Goal: Task Accomplishment & Management: Use online tool/utility

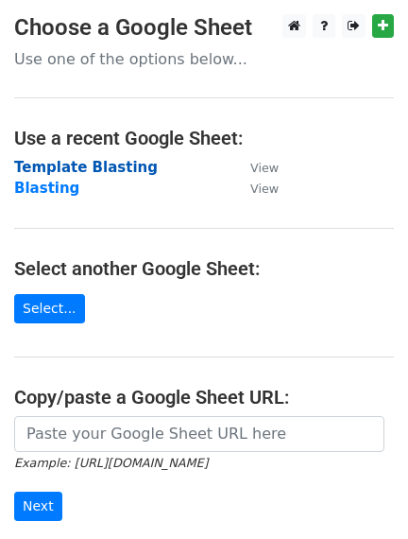
click at [55, 164] on strong "Template Blasting" at bounding box center [86, 167] width 144 height 17
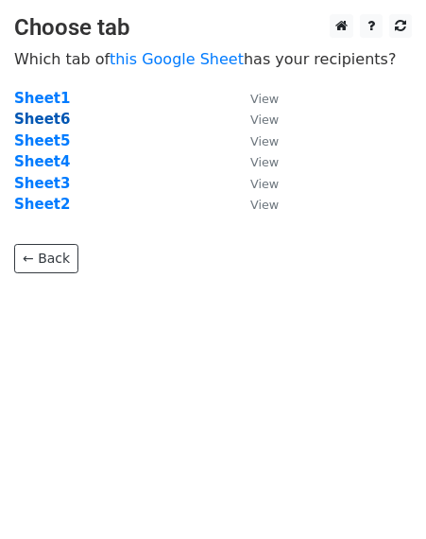
click at [49, 124] on strong "Sheet6" at bounding box center [42, 119] width 56 height 17
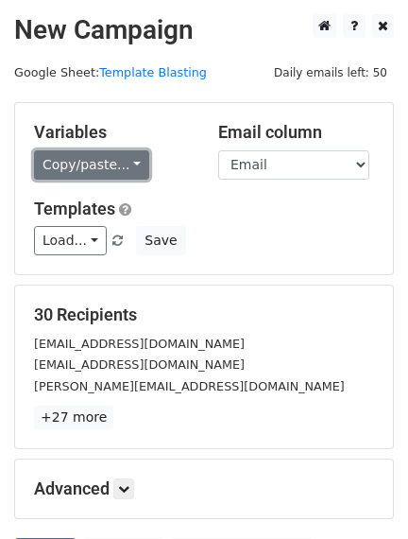
click at [119, 162] on link "Copy/paste..." at bounding box center [91, 164] width 115 height 29
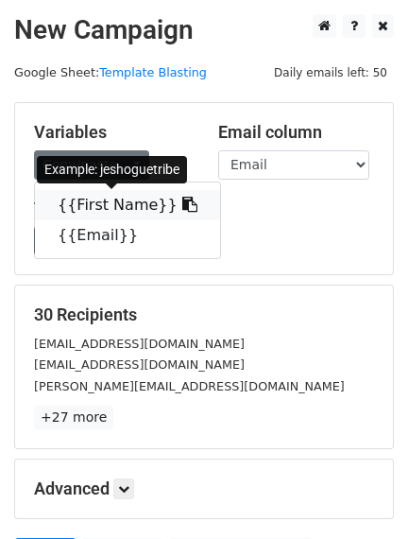
click at [137, 209] on link "{{First Name}}" at bounding box center [127, 205] width 185 height 30
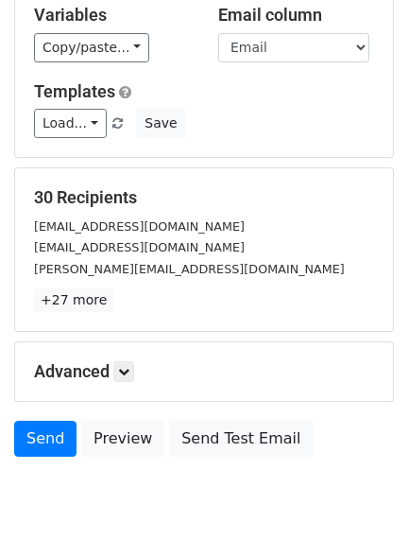
scroll to position [195, 0]
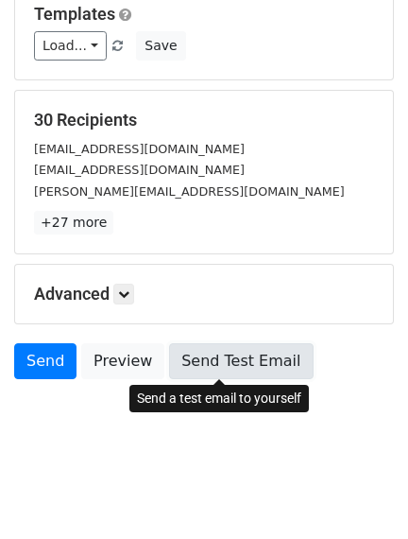
click at [221, 363] on link "Send Test Email" at bounding box center [241, 361] width 144 height 36
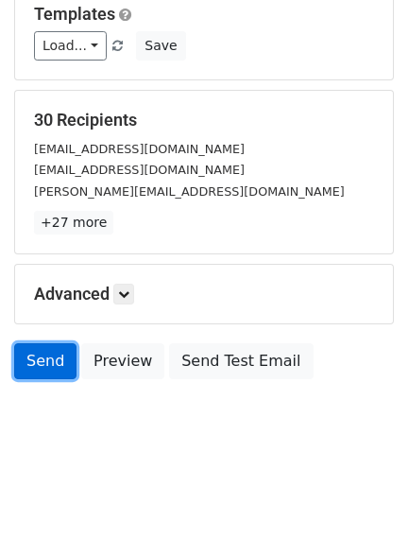
click at [44, 361] on link "Send" at bounding box center [45, 361] width 62 height 36
